Goal: Information Seeking & Learning: Learn about a topic

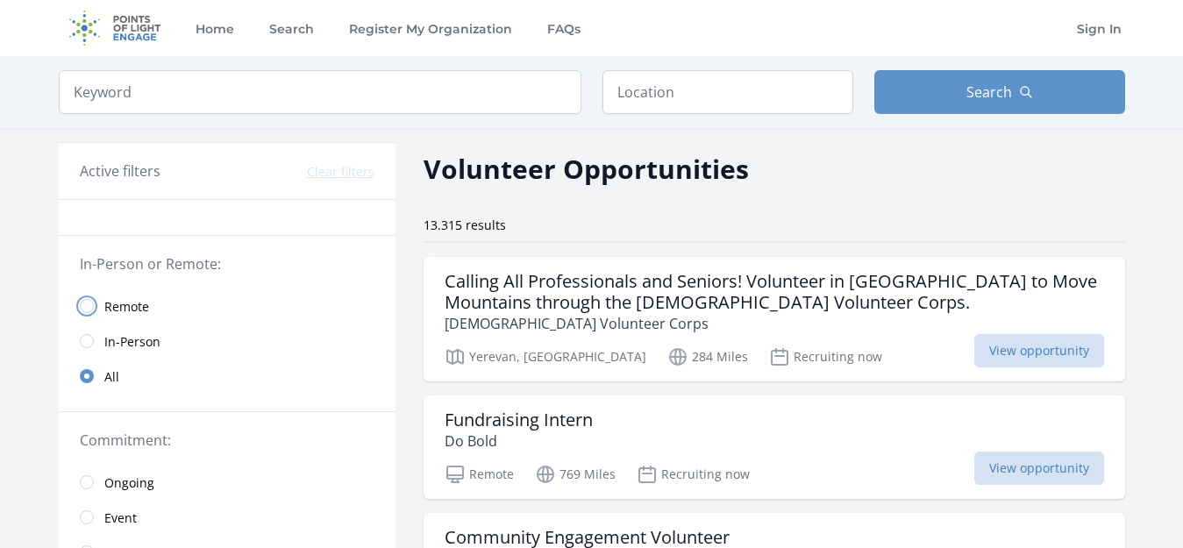
click at [90, 309] on input "radio" at bounding box center [87, 306] width 14 height 14
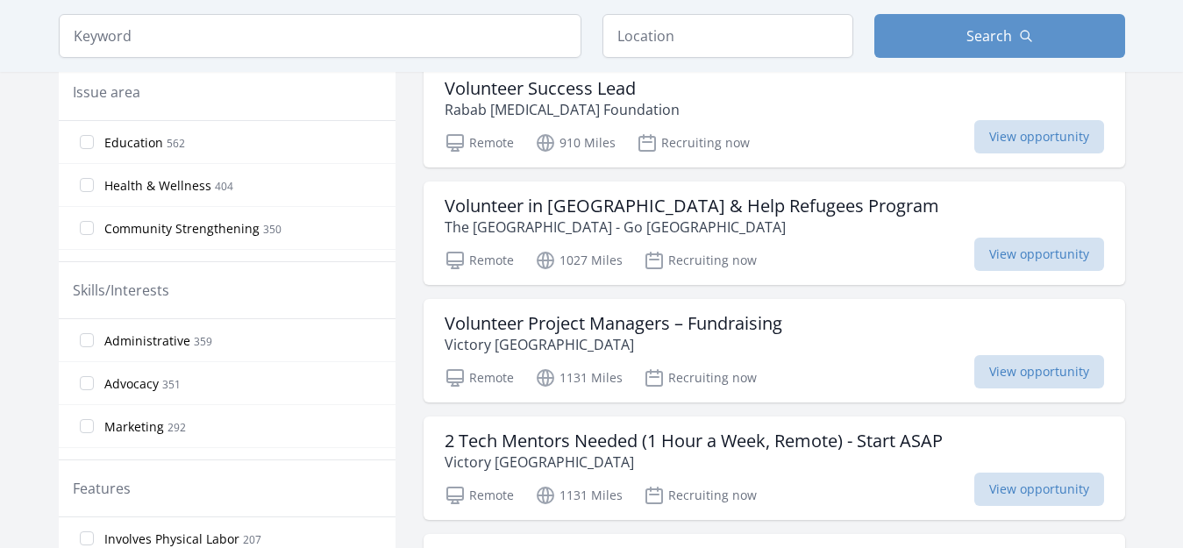
scroll to position [531, 0]
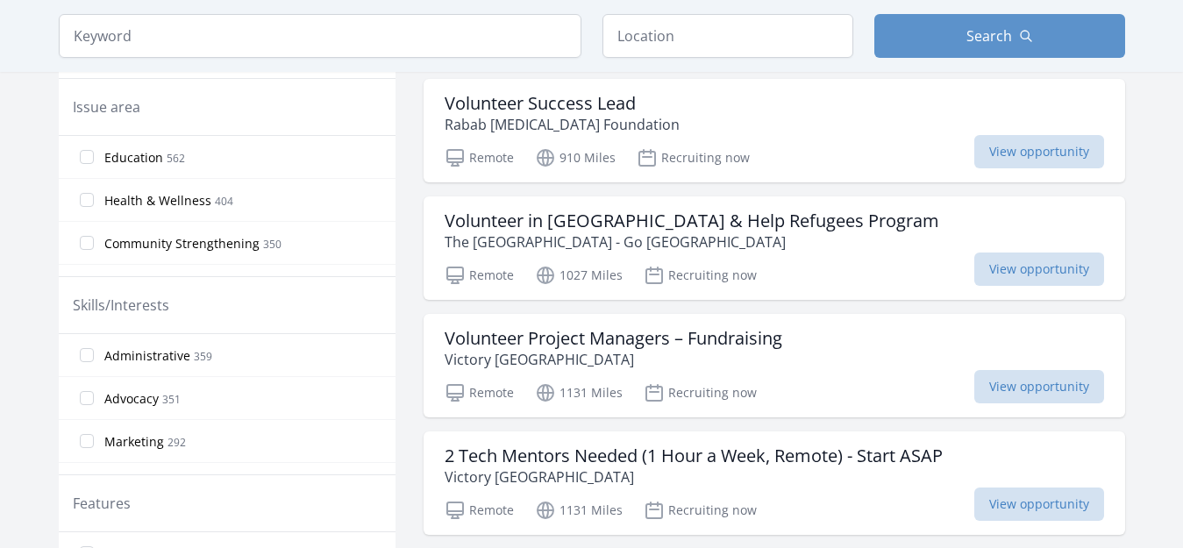
click at [78, 160] on label "Education 562" at bounding box center [227, 156] width 337 height 35
click at [80, 160] on input "Education 562" at bounding box center [87, 157] width 14 height 14
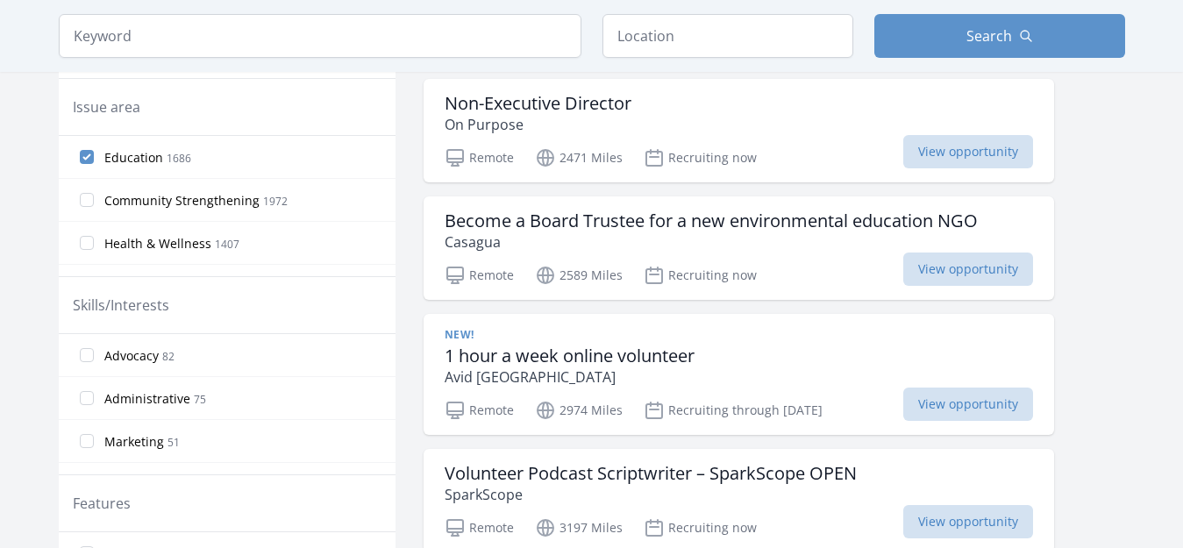
click at [88, 191] on label "Community Strengthening 1972" at bounding box center [227, 199] width 337 height 35
click at [88, 193] on input "Community Strengthening 1972" at bounding box center [87, 200] width 14 height 14
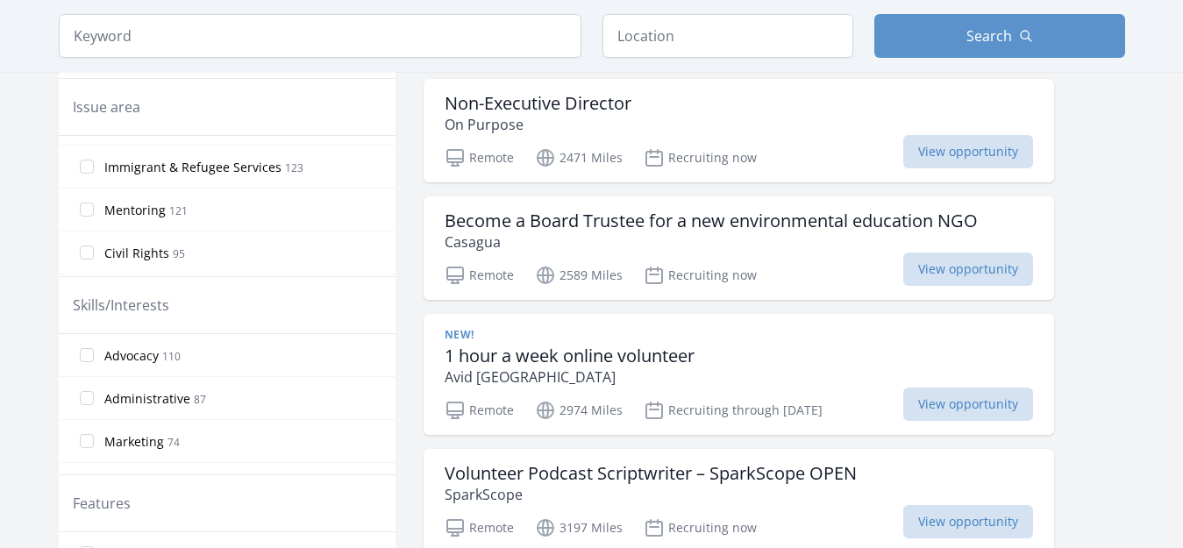
scroll to position [842, 0]
click at [93, 217] on input "Civil Rights 95" at bounding box center [87, 217] width 14 height 14
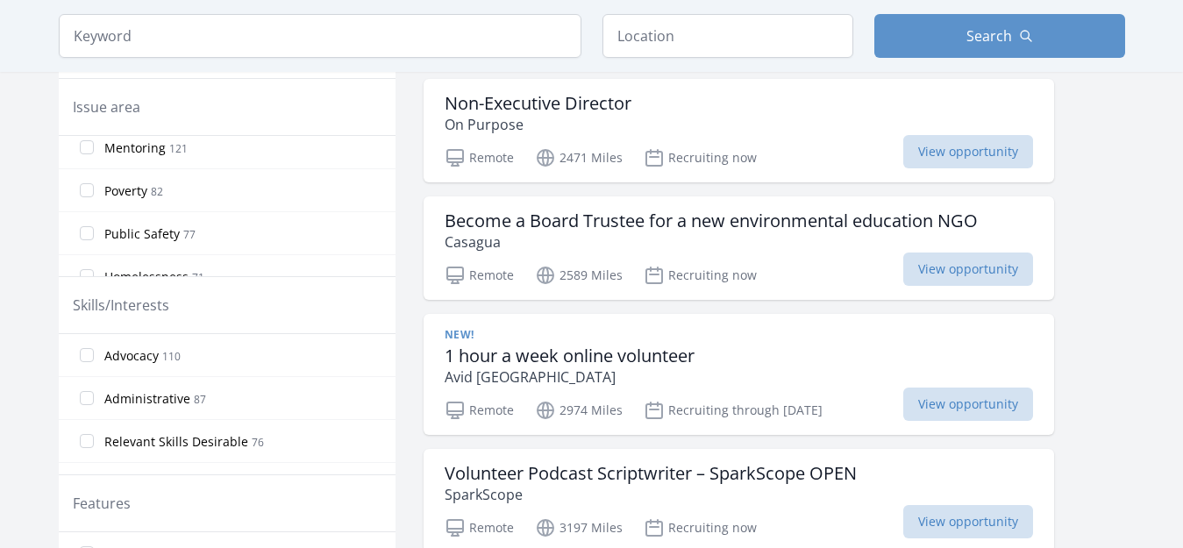
click at [86, 177] on label "Poverty 82" at bounding box center [227, 190] width 337 height 35
click at [86, 183] on input "Poverty 82" at bounding box center [87, 190] width 14 height 14
click at [91, 238] on input "Public Safety 77" at bounding box center [87, 231] width 14 height 14
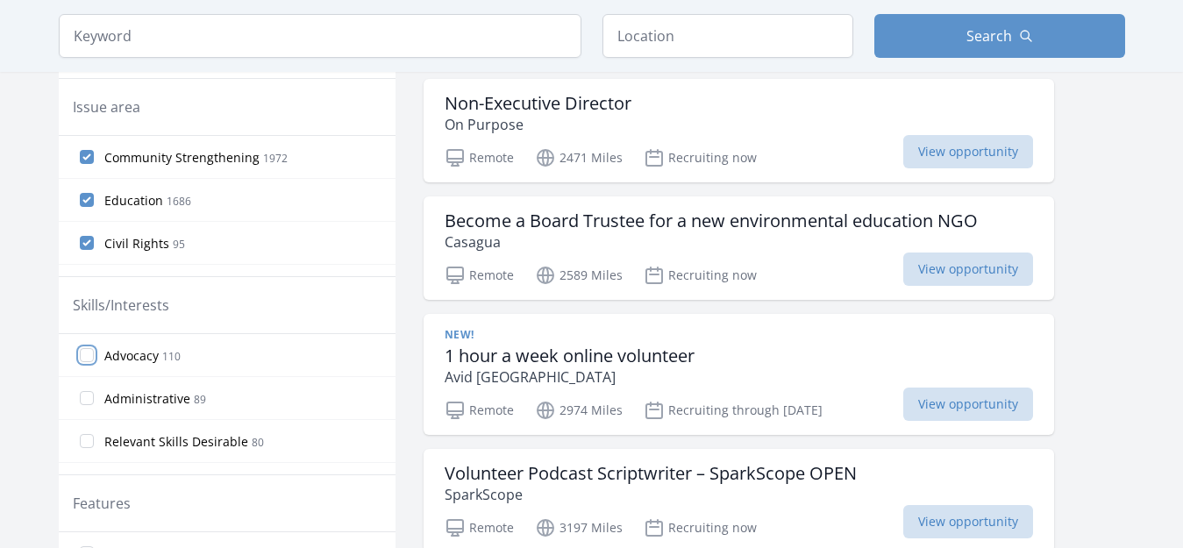
click at [89, 351] on input "Advocacy 110" at bounding box center [87, 355] width 14 height 14
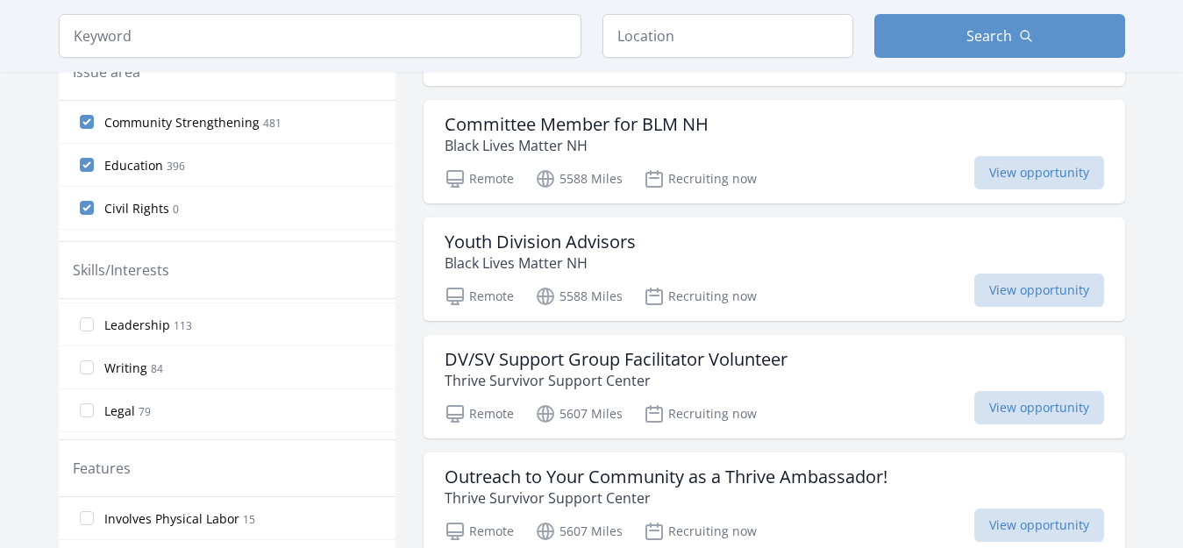
scroll to position [351, 0]
click at [81, 316] on input "Leadership 113" at bounding box center [87, 313] width 14 height 14
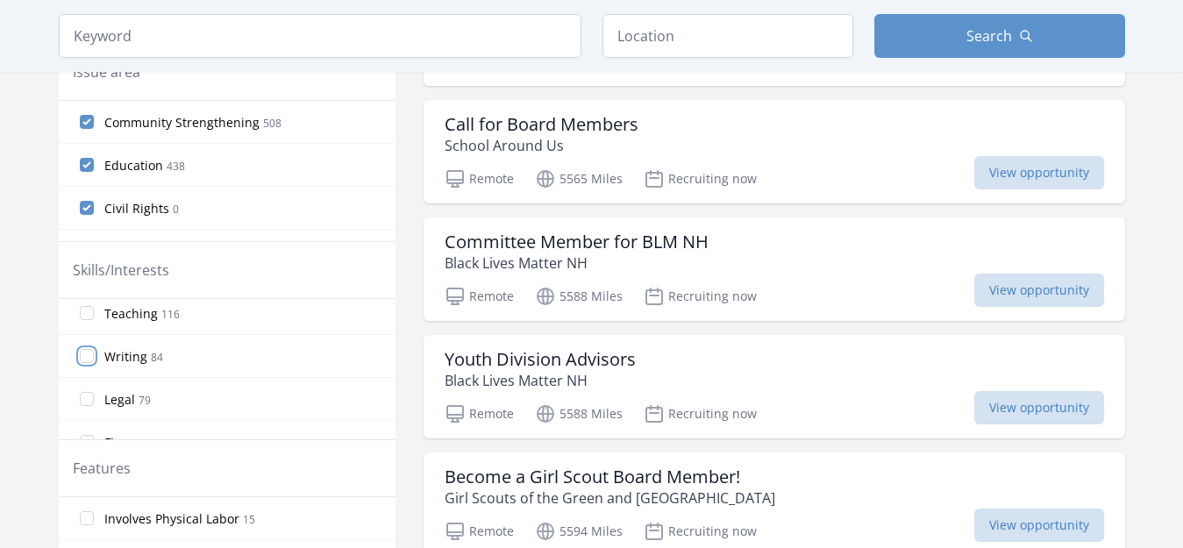
click at [86, 356] on input "Writing 84" at bounding box center [87, 356] width 14 height 14
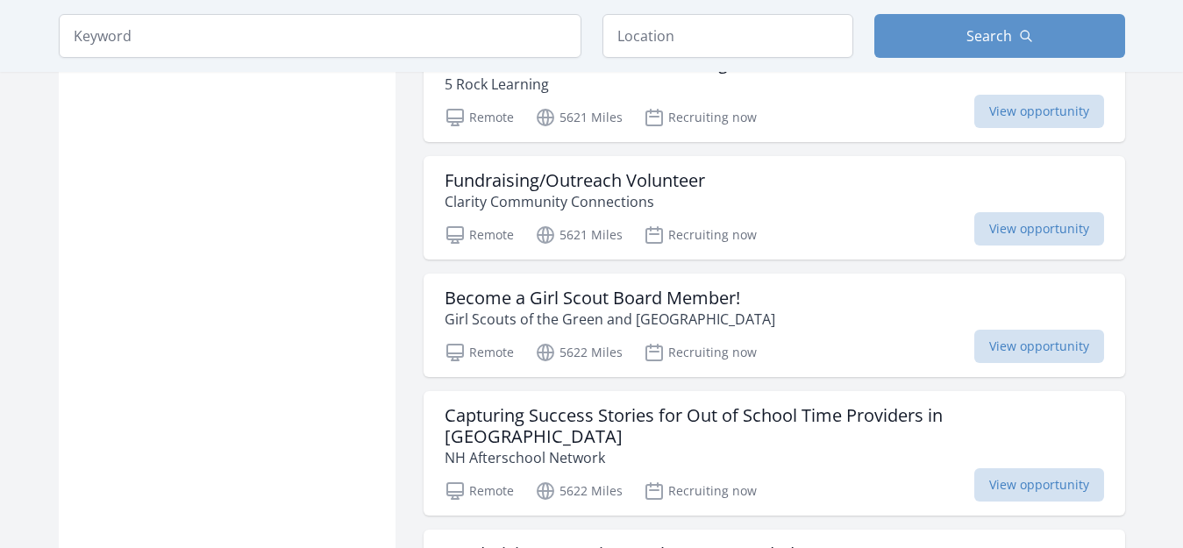
scroll to position [1534, 0]
click at [478, 48] on input "search" at bounding box center [320, 36] width 523 height 44
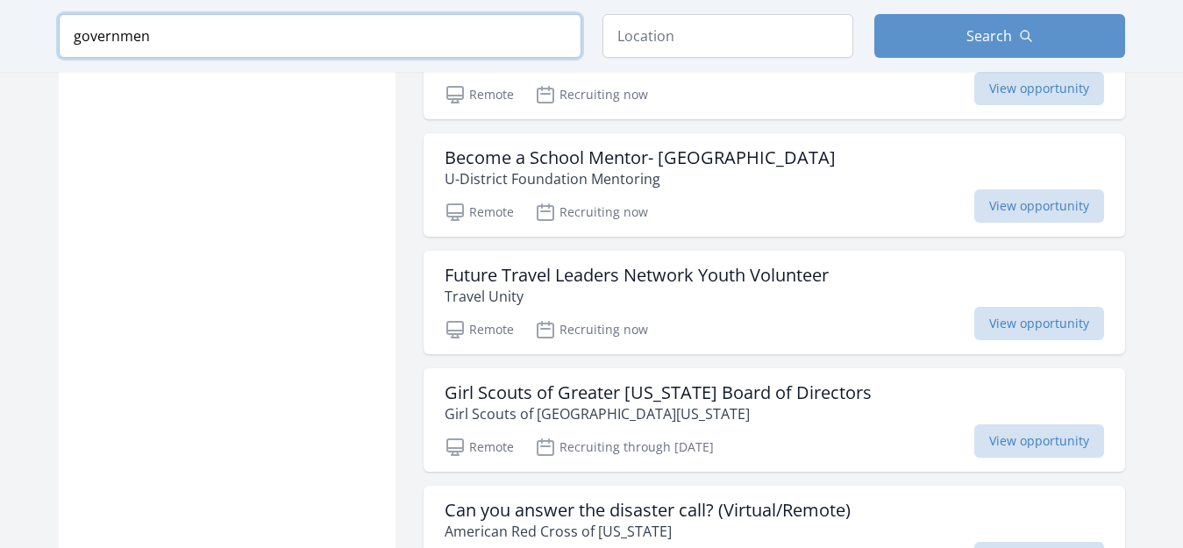
type input "government"
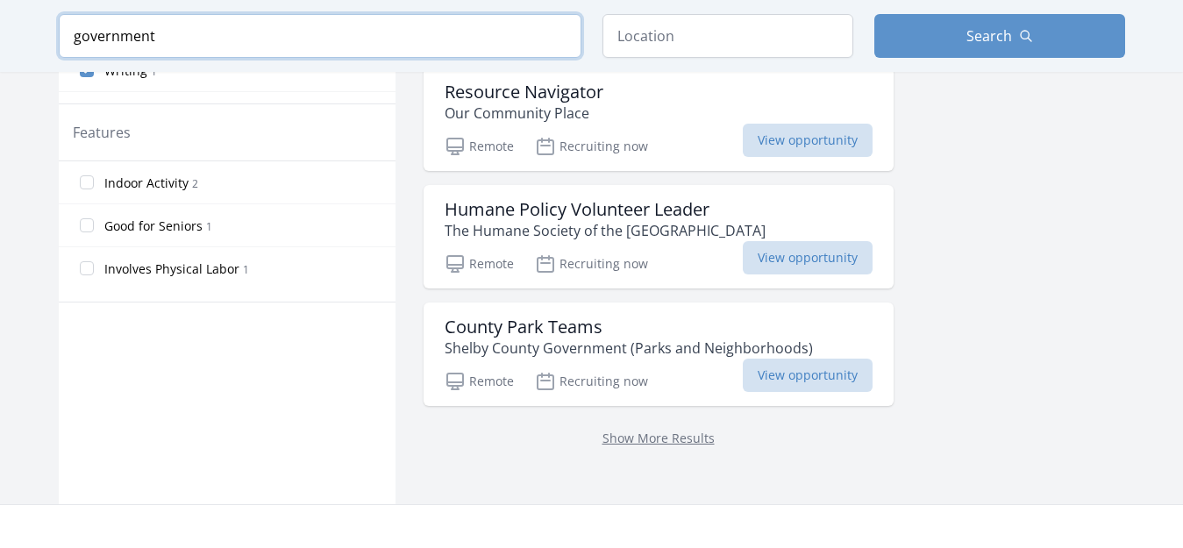
scroll to position [900, 0]
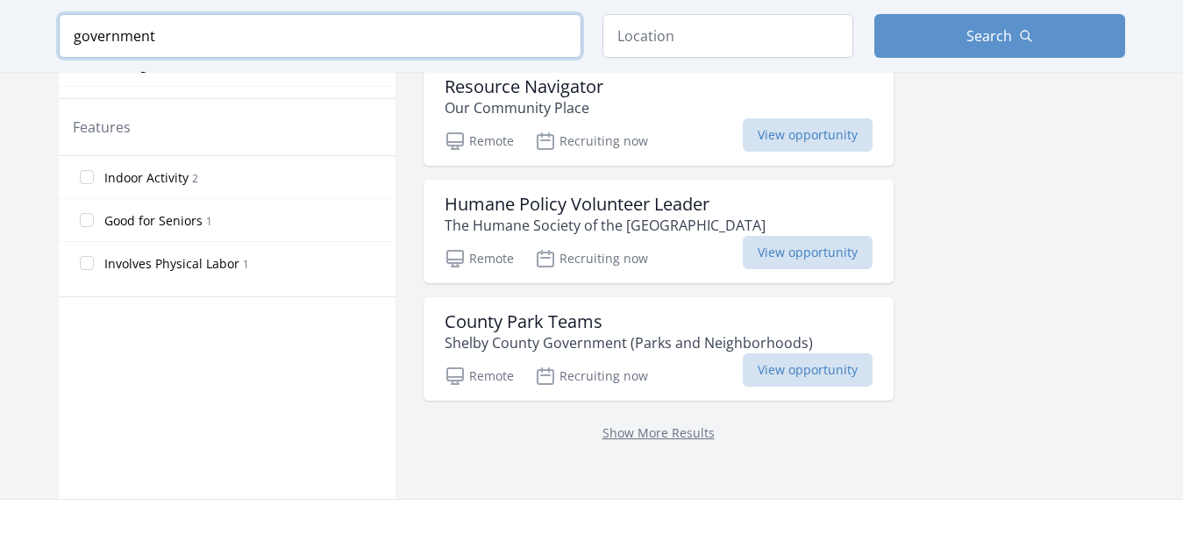
click at [560, 39] on input "government" at bounding box center [320, 36] width 523 height 44
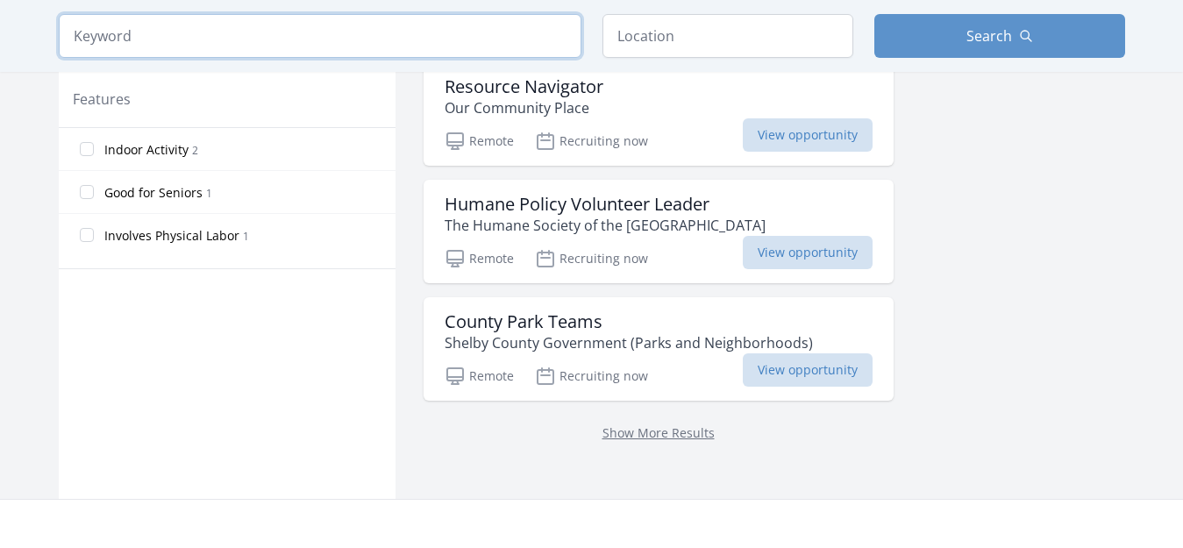
scroll to position [872, 0]
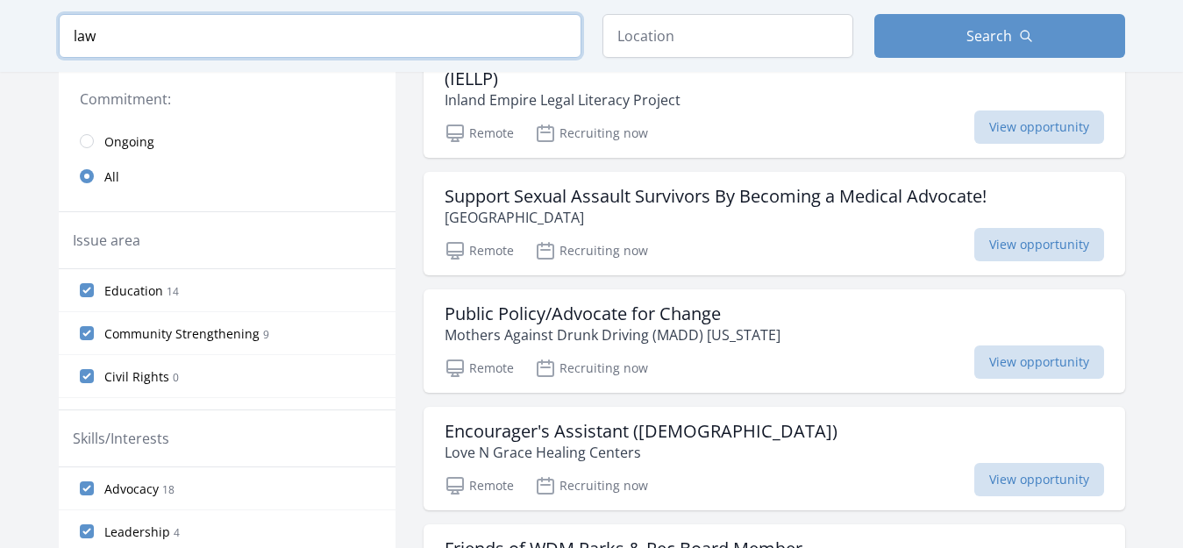
scroll to position [357, 0]
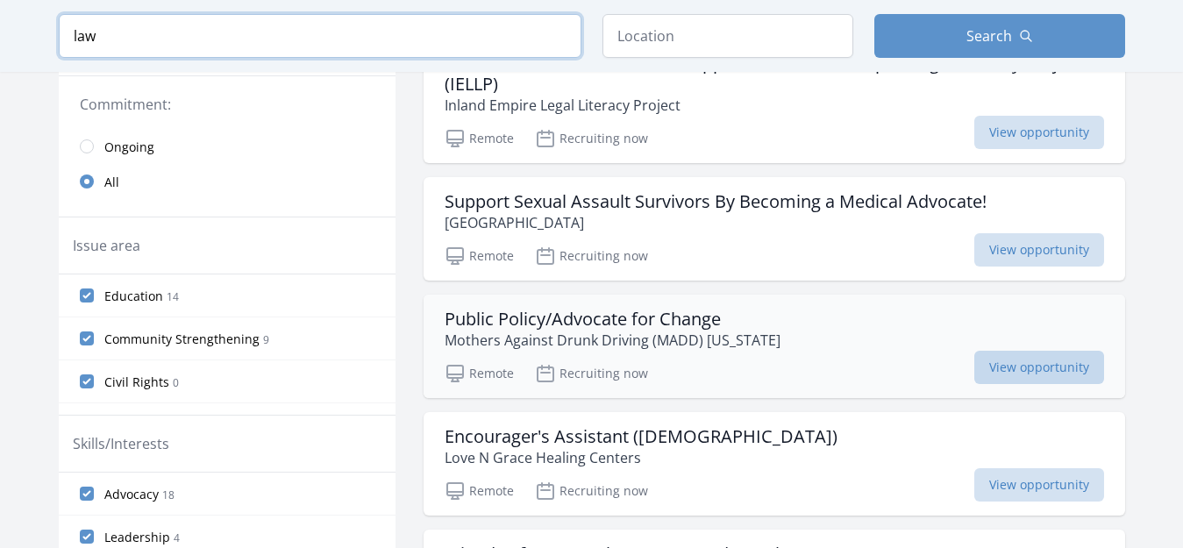
type input "law"
click at [1017, 364] on span "View opportunity" at bounding box center [1039, 367] width 130 height 33
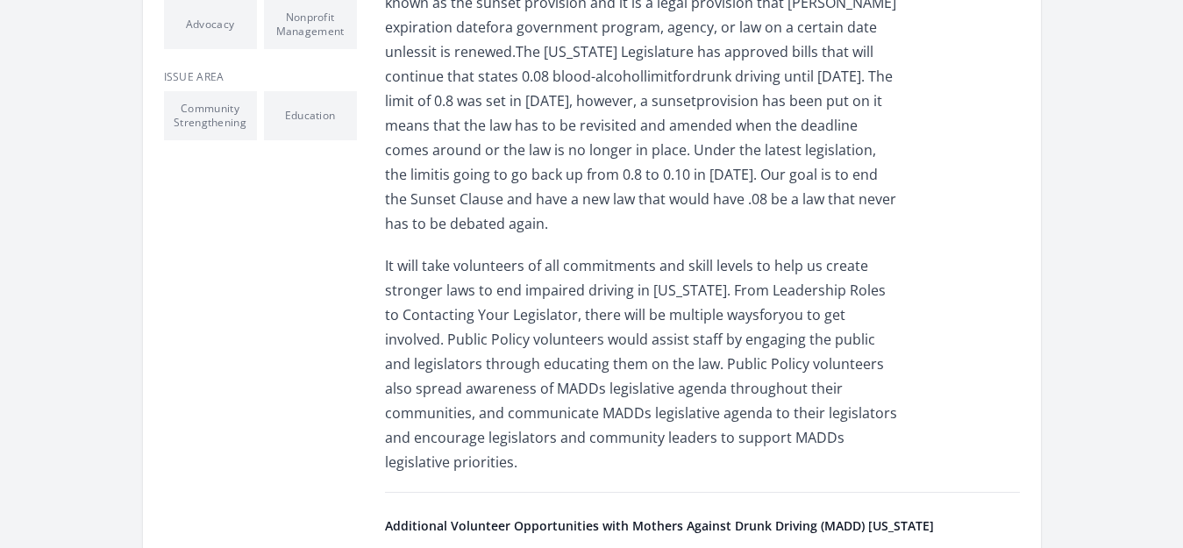
scroll to position [631, 0]
